Goal: Information Seeking & Learning: Learn about a topic

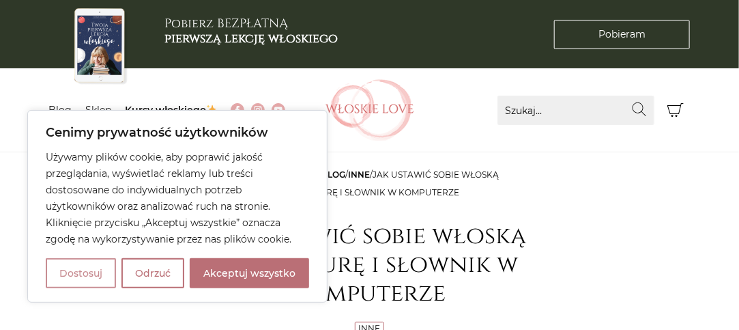
click at [94, 277] on button "Dostosuj" at bounding box center [81, 273] width 70 height 30
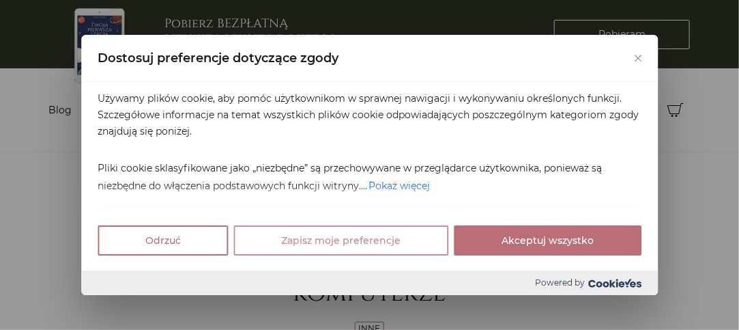
click at [324, 244] on button "Zapisz moje preferencje" at bounding box center [341, 240] width 215 height 30
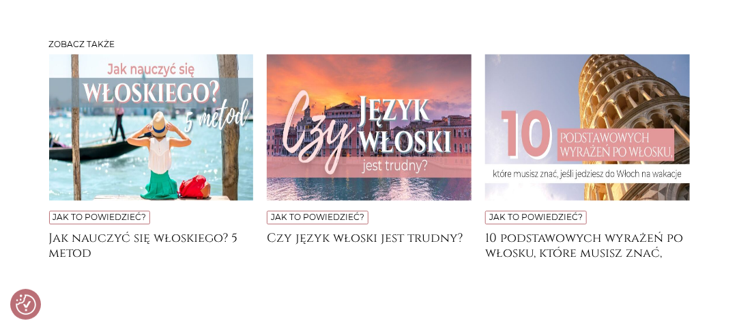
scroll to position [4236, 0]
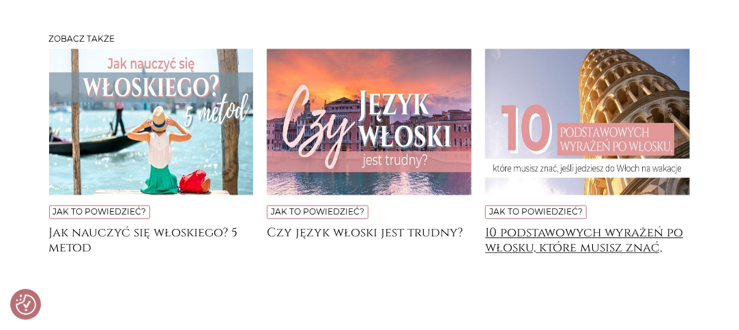
click at [580, 226] on h4 "10 podstawowych wyrażeń po włosku, które musisz znać, jeśli jedziesz do [GEOGRA…" at bounding box center [587, 239] width 205 height 27
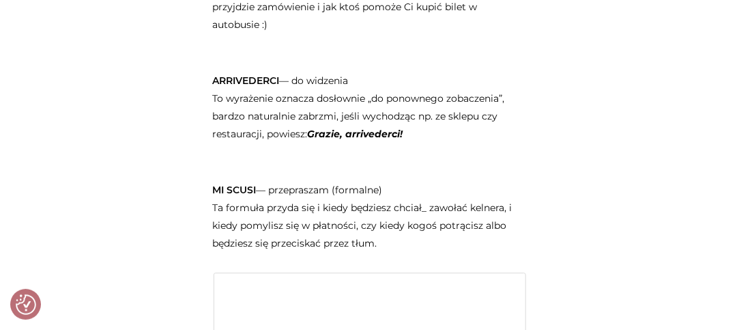
scroll to position [1222, 0]
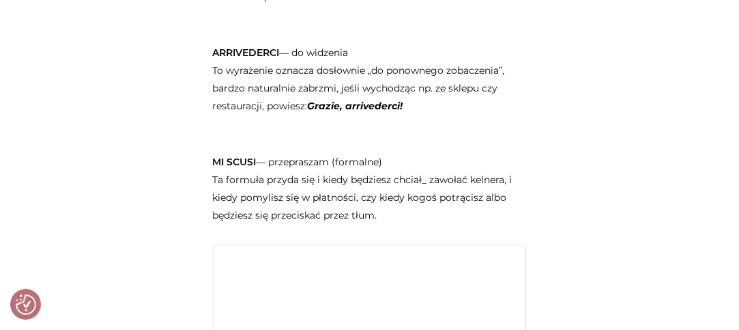
drag, startPoint x: 744, startPoint y: 30, endPoint x: 730, endPoint y: 140, distance: 110.9
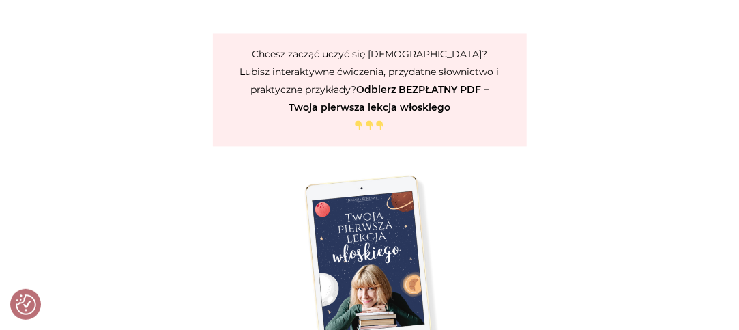
scroll to position [2436, 0]
